Goal: Information Seeking & Learning: Learn about a topic

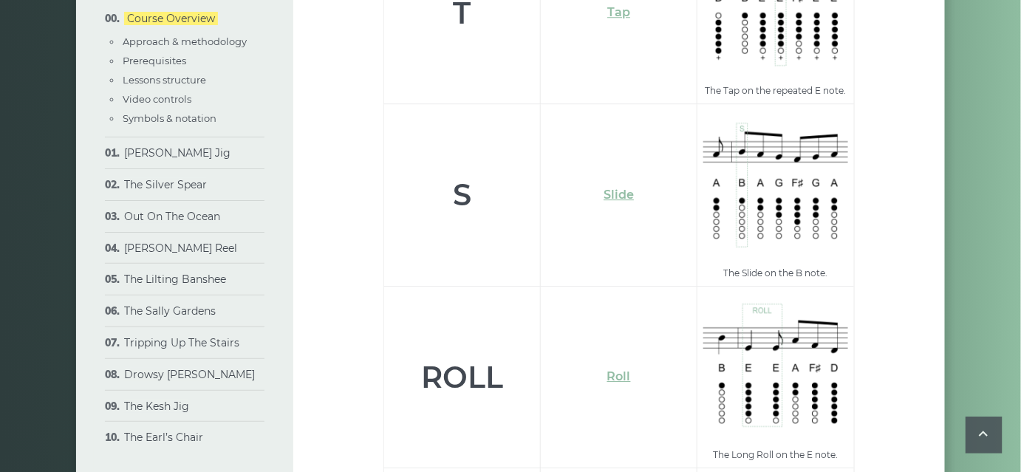
scroll to position [5134, 0]
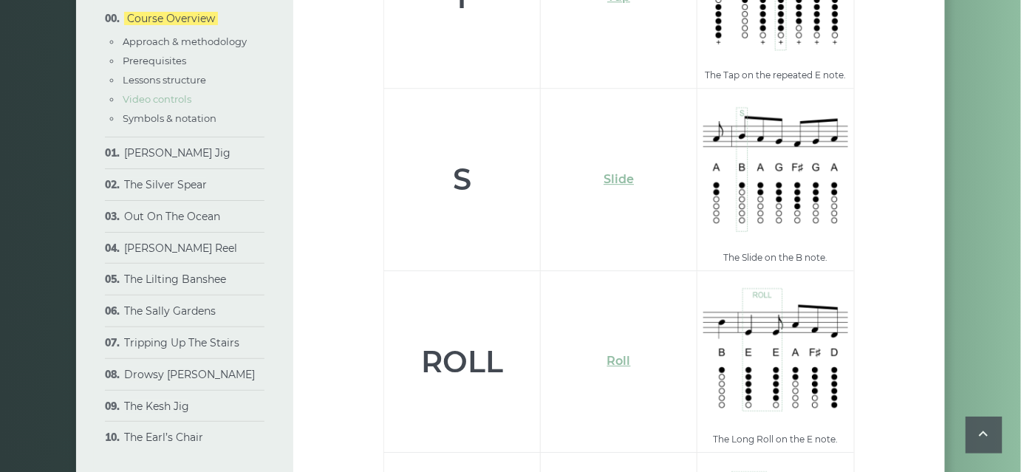
click at [148, 100] on link "Video controls" at bounding box center [157, 99] width 69 height 12
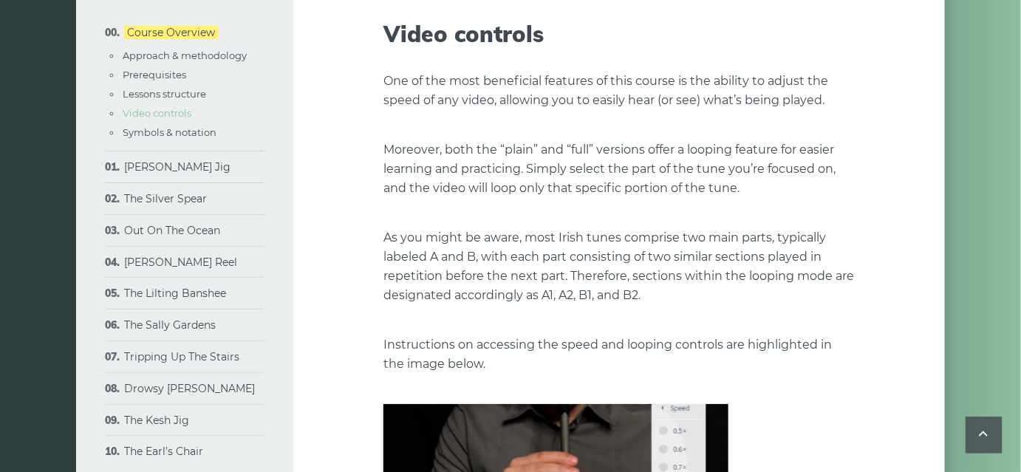
scroll to position [3454, 0]
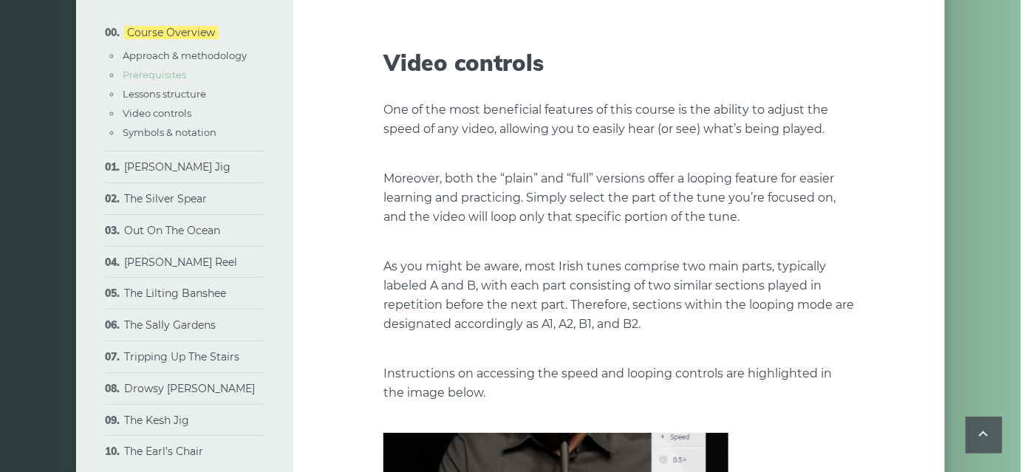
click at [155, 71] on link "Prerequisites" at bounding box center [155, 75] width 64 height 12
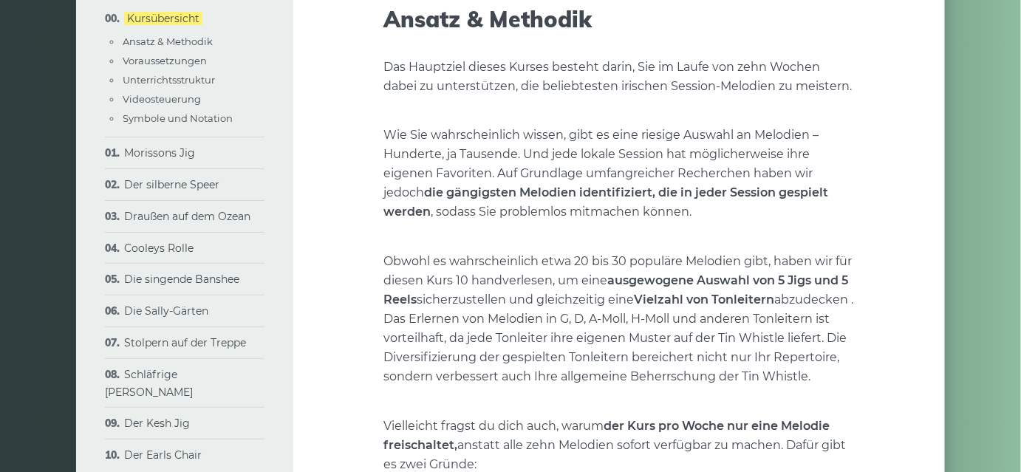
scroll to position [510, 0]
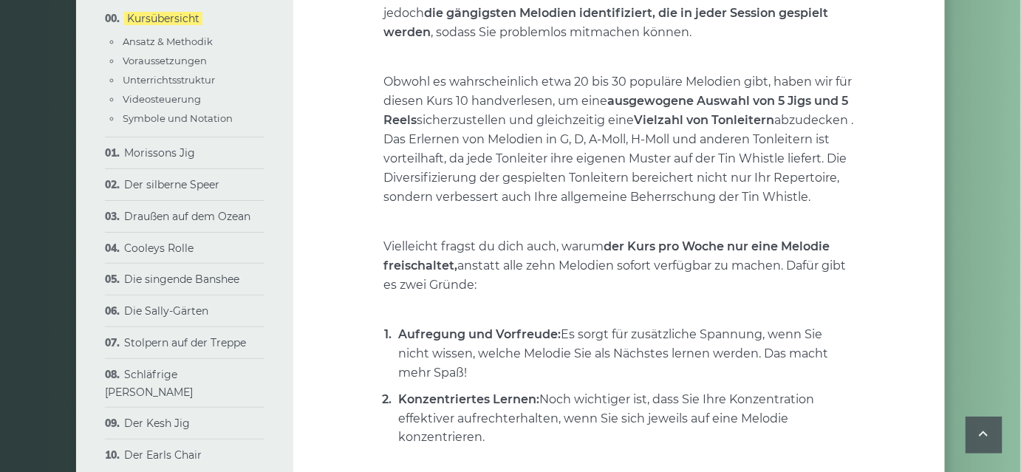
click at [187, 31] on li "Kursübersicht Ansatz & Methodik Voraussetzungen Unterrichtsstruktur Videosteuer…" at bounding box center [185, 70] width 160 height 134
click at [185, 38] on font "Ansatz & Methodik" at bounding box center [168, 41] width 90 height 12
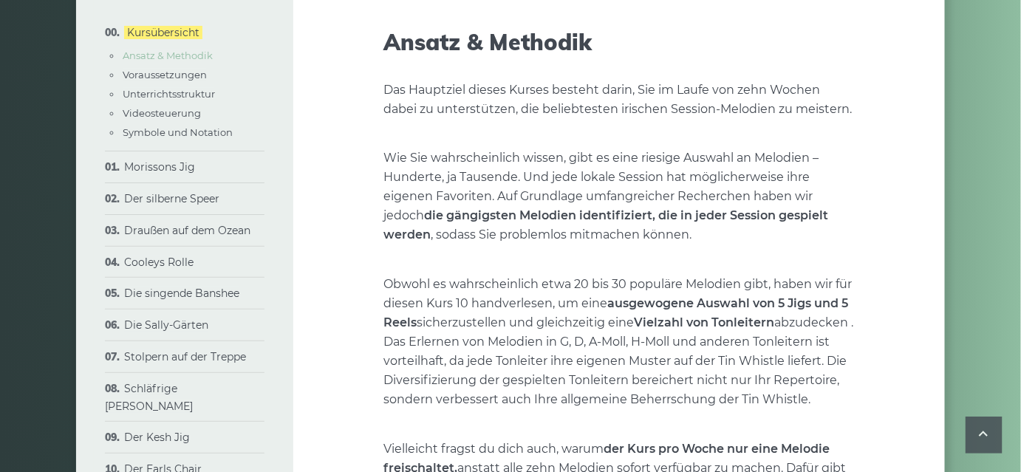
scroll to position [307, 0]
click at [154, 167] on font "Morissons Jig" at bounding box center [159, 166] width 71 height 13
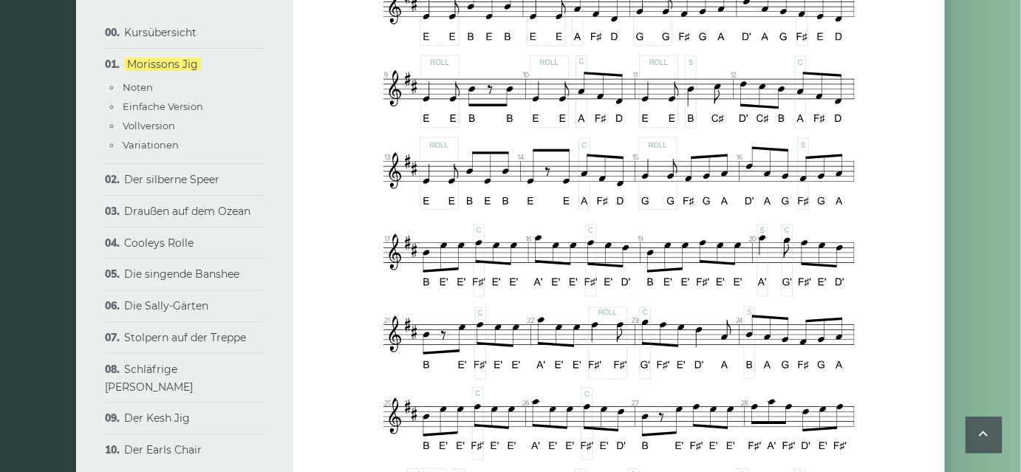
scroll to position [955, 0]
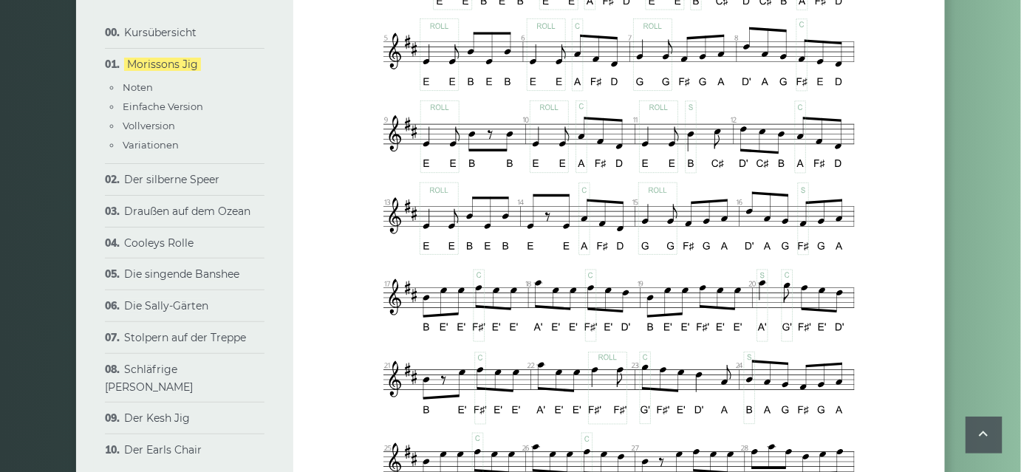
click at [137, 80] on li "Noten" at bounding box center [192, 87] width 143 height 16
click at [136, 85] on font "Noten" at bounding box center [138, 87] width 30 height 12
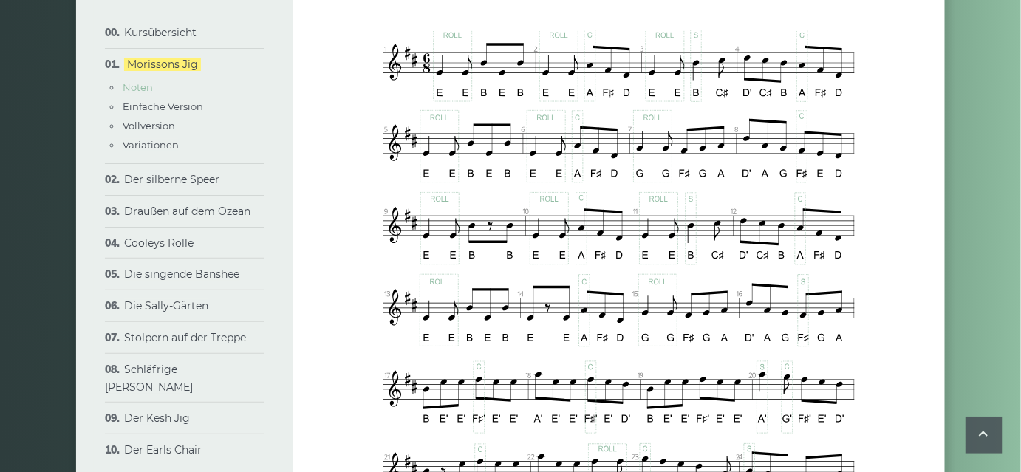
scroll to position [863, 0]
click at [147, 65] on font "Morissons Jig" at bounding box center [162, 64] width 71 height 13
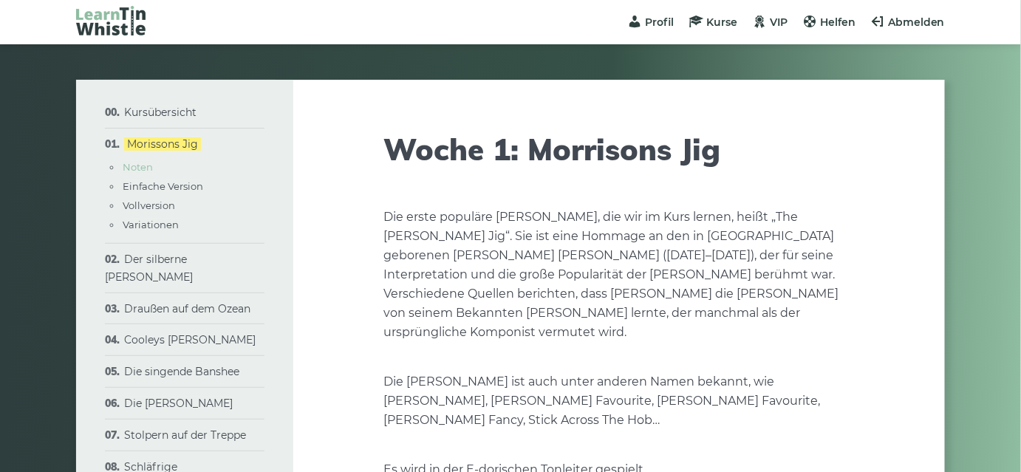
click at [137, 163] on font "Noten" at bounding box center [138, 167] width 30 height 12
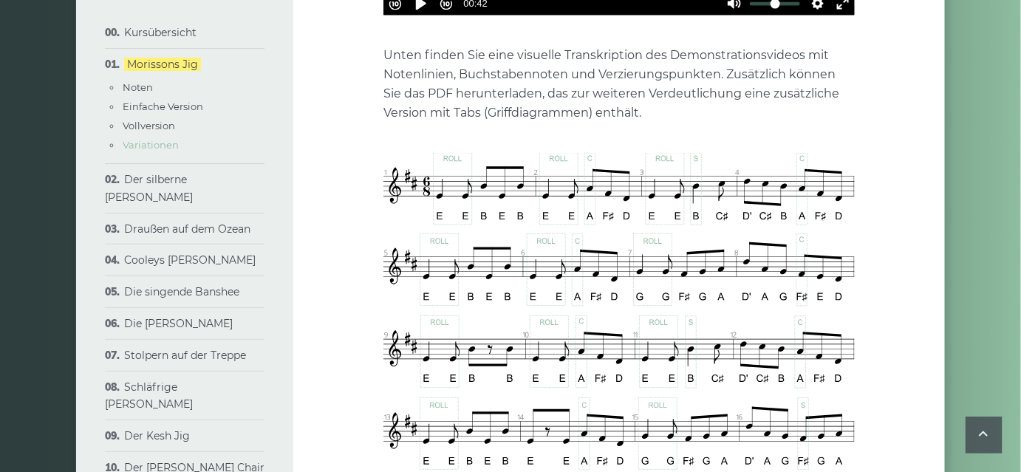
scroll to position [863, 0]
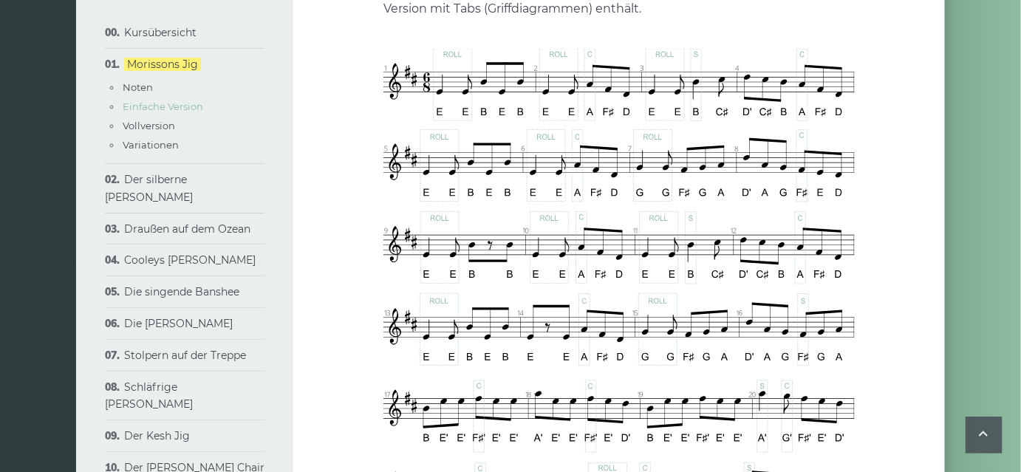
click at [178, 104] on font "Einfache Version" at bounding box center [163, 106] width 81 height 12
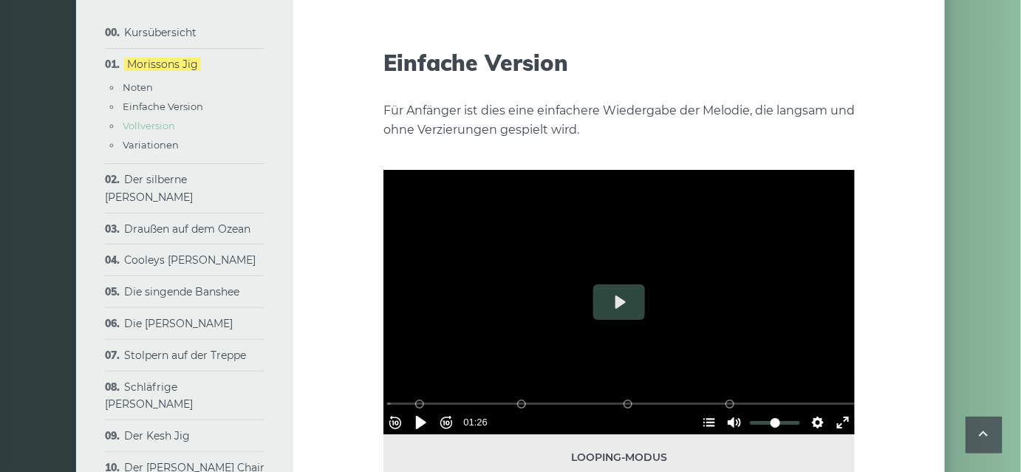
click at [168, 123] on font "Vollversion" at bounding box center [149, 126] width 52 height 12
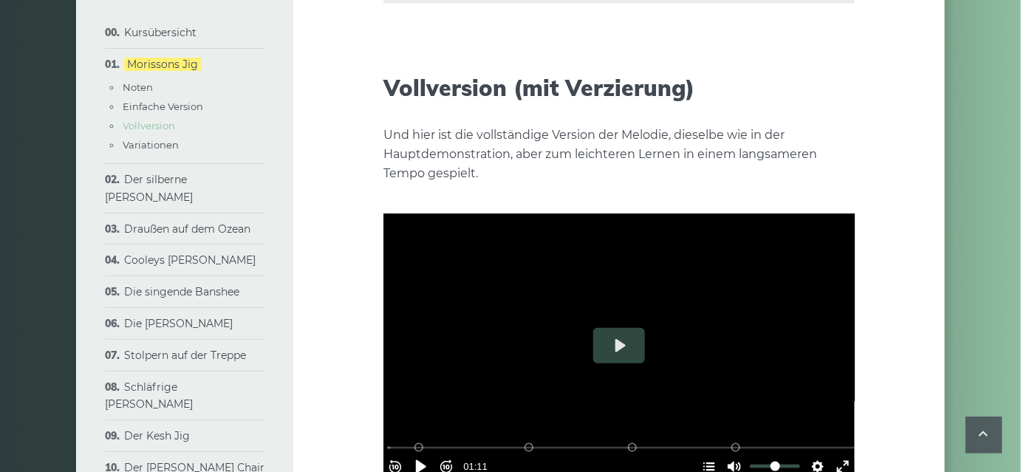
scroll to position [2189, 0]
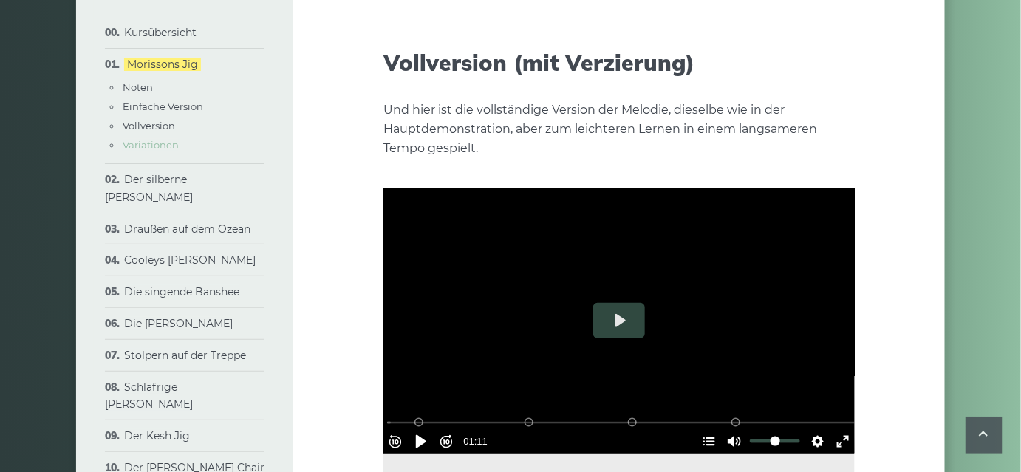
click at [161, 142] on font "Variationen" at bounding box center [151, 145] width 56 height 12
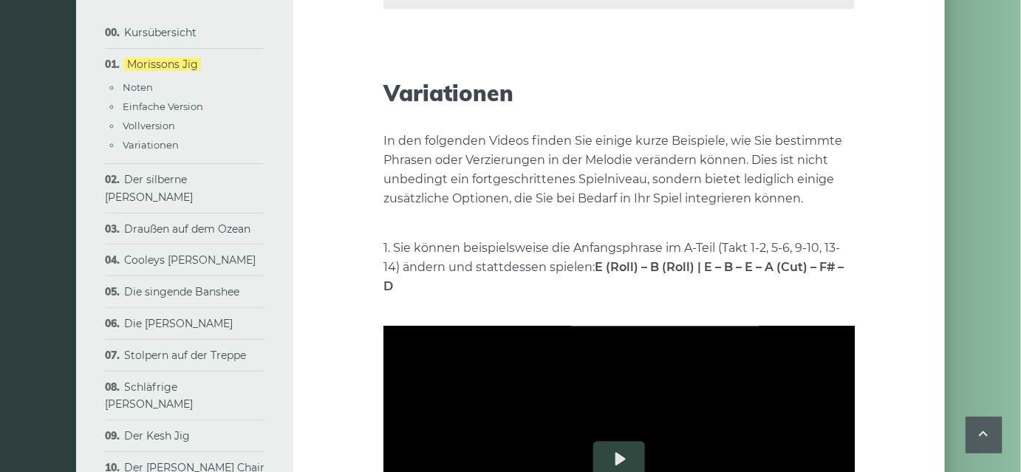
scroll to position [2749, 0]
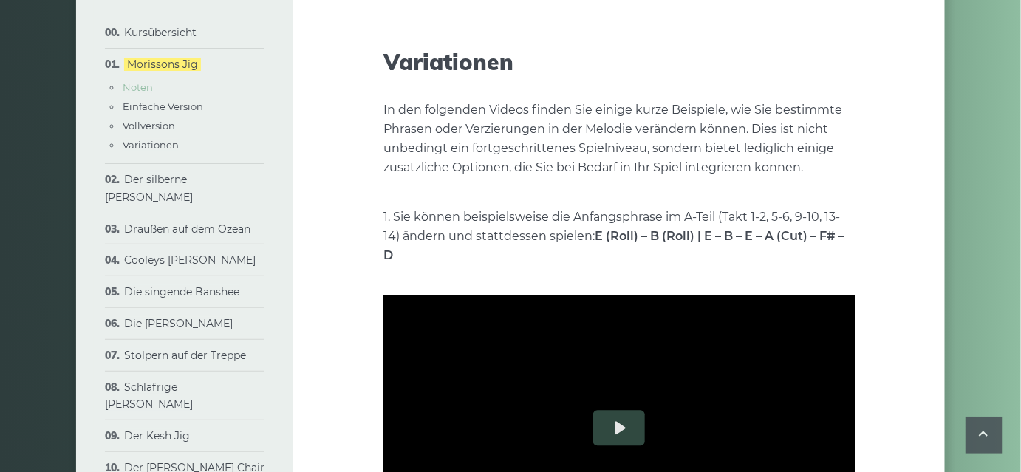
click at [148, 82] on font "Noten" at bounding box center [138, 87] width 30 height 12
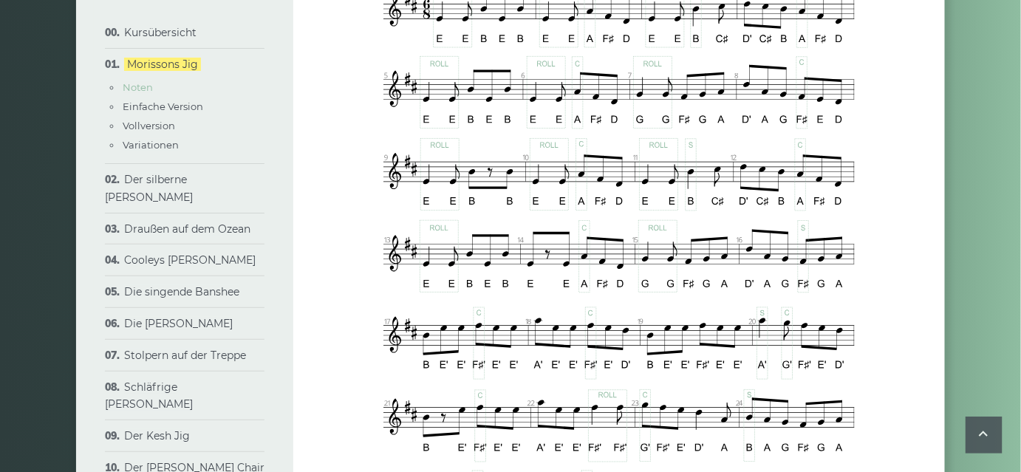
scroll to position [863, 0]
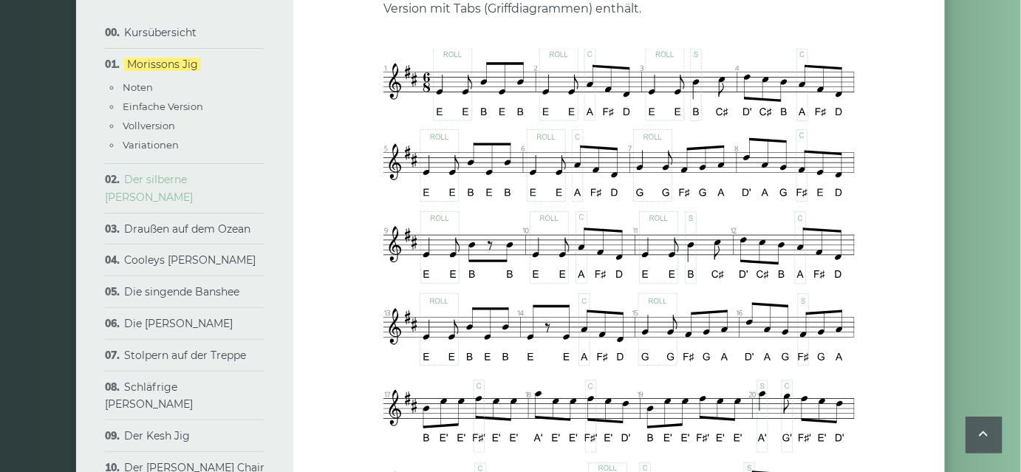
click at [185, 179] on font "Der silberne Speer" at bounding box center [149, 188] width 88 height 31
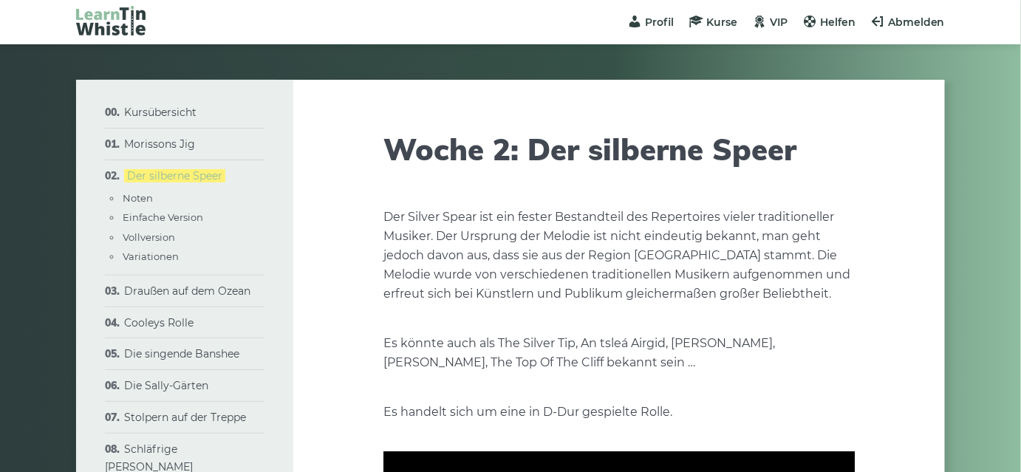
drag, startPoint x: 0, startPoint y: 0, endPoint x: 172, endPoint y: 175, distance: 245.6
click at [172, 175] on font "Der silberne Speer" at bounding box center [174, 175] width 95 height 13
click at [148, 197] on font "Noten" at bounding box center [138, 198] width 30 height 12
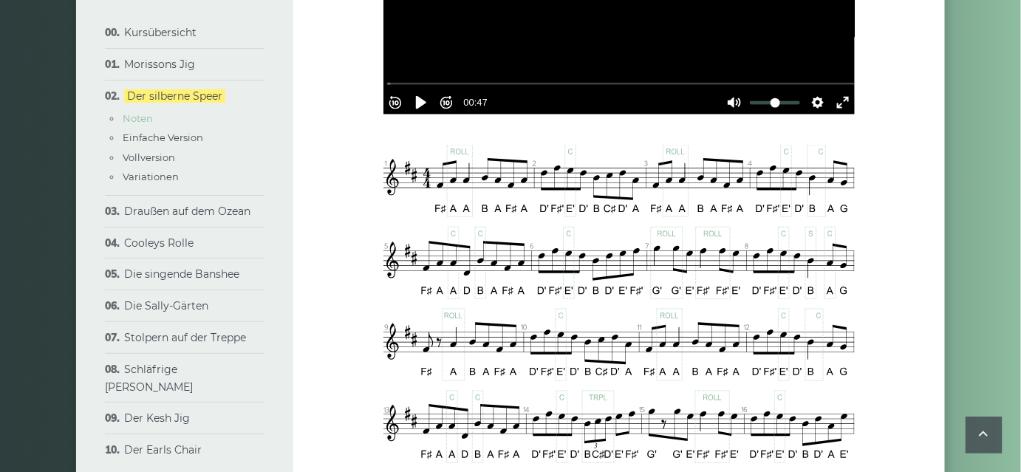
scroll to position [717, 0]
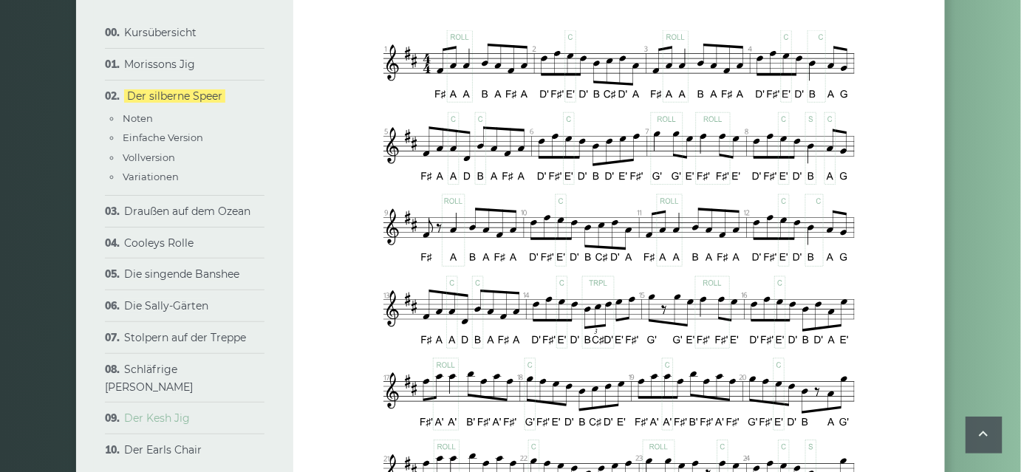
click at [187, 412] on font "Der Kesh Jig" at bounding box center [157, 418] width 66 height 13
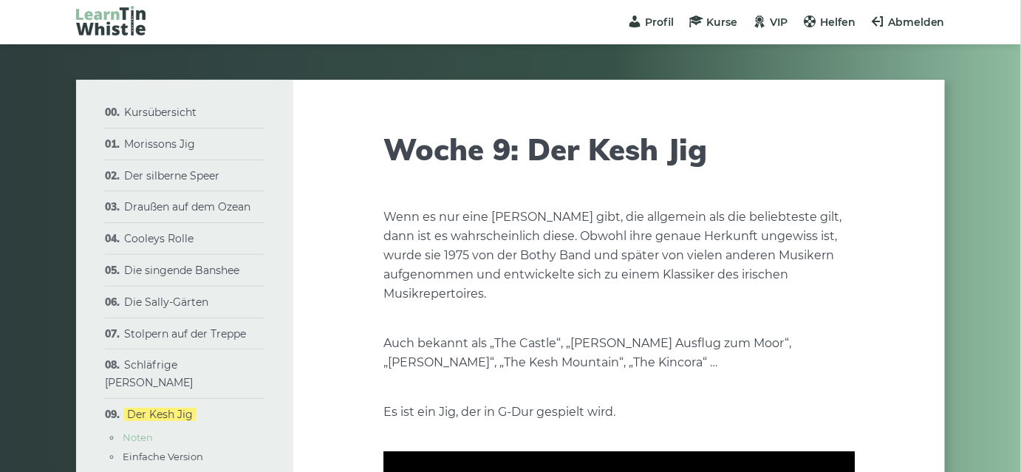
click at [140, 432] on font "Noten" at bounding box center [138, 438] width 30 height 12
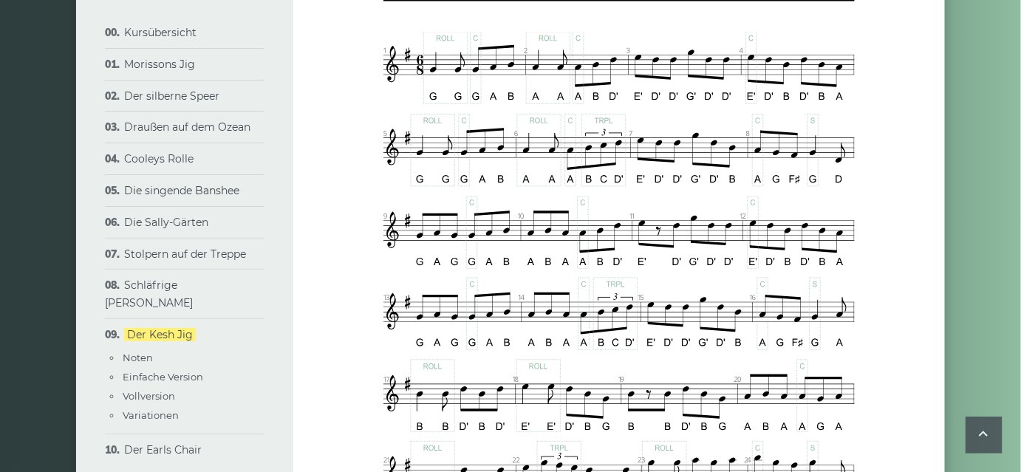
scroll to position [717, 0]
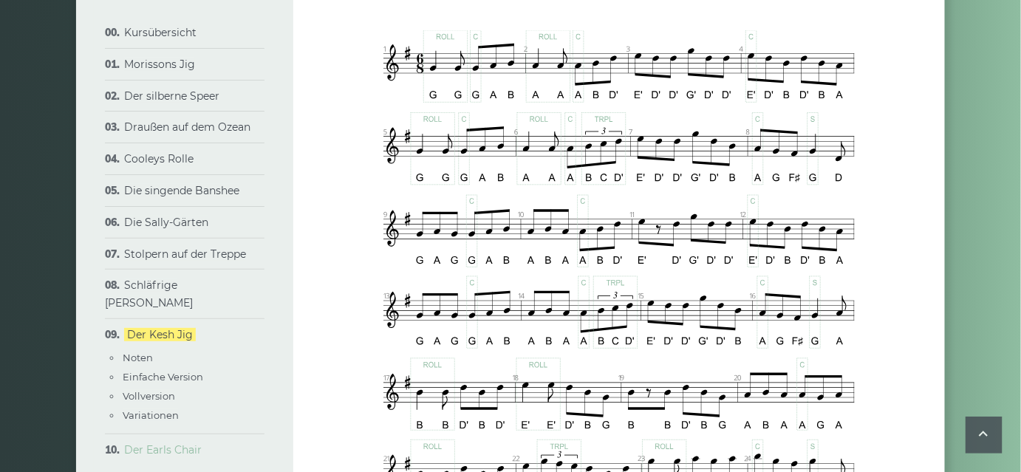
click at [149, 443] on font "Der Earls Chair" at bounding box center [163, 449] width 78 height 13
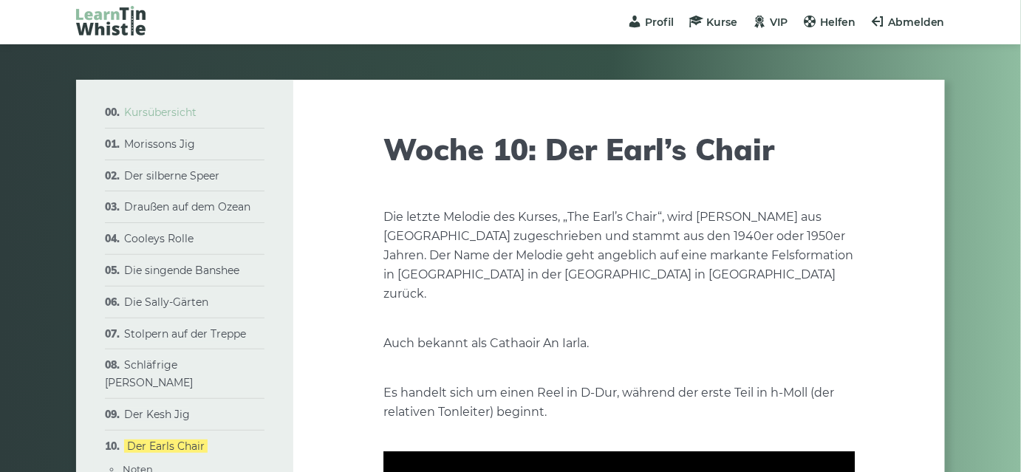
click at [160, 112] on font "Kursübersicht" at bounding box center [160, 112] width 72 height 13
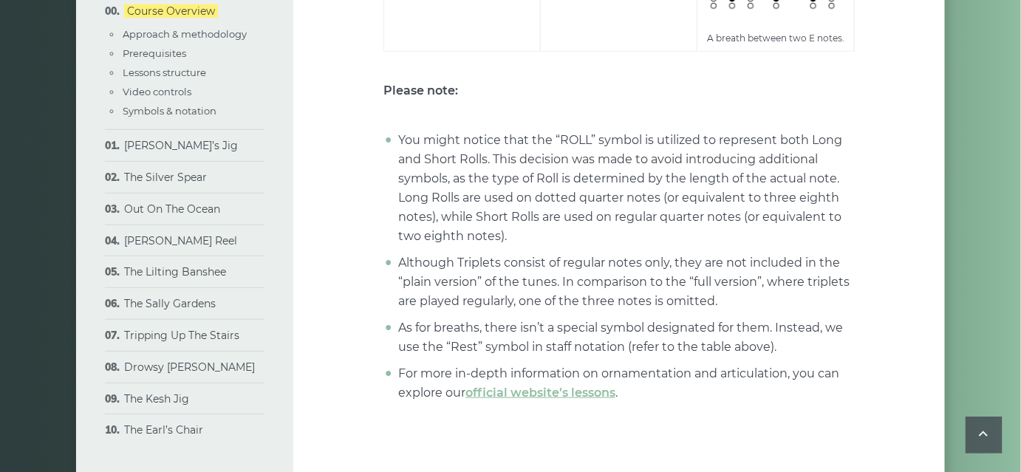
scroll to position [5976, 0]
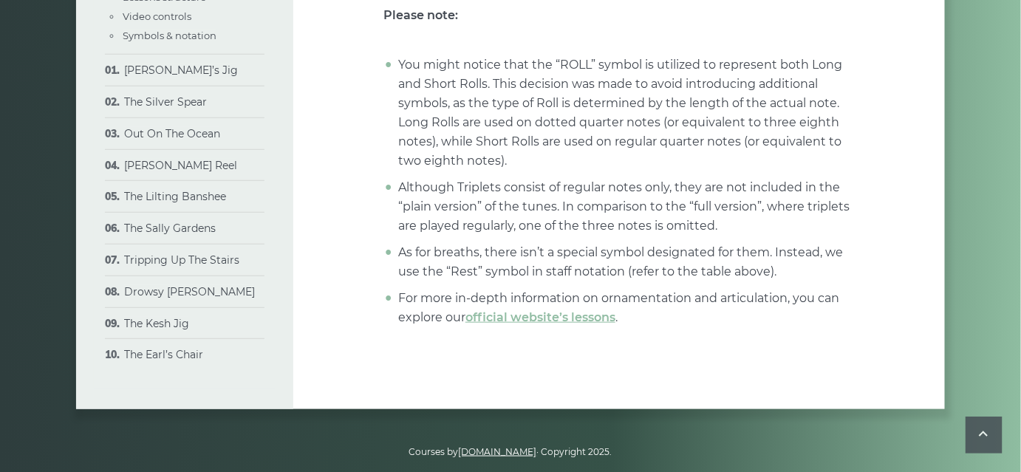
click at [482, 446] on link "[DOMAIN_NAME]" at bounding box center [498, 451] width 78 height 11
